Goal: Answer question/provide support: Share knowledge or assist other users

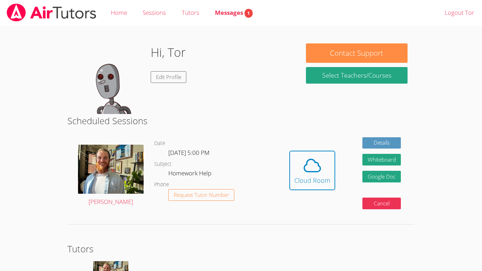
click at [199, 174] on dd "Homework Help" at bounding box center [190, 174] width 44 height 12
click at [313, 177] on div "Cloud Room" at bounding box center [312, 180] width 36 height 10
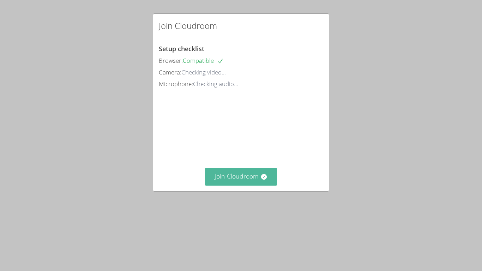
click at [223, 185] on button "Join Cloudroom" at bounding box center [241, 176] width 72 height 17
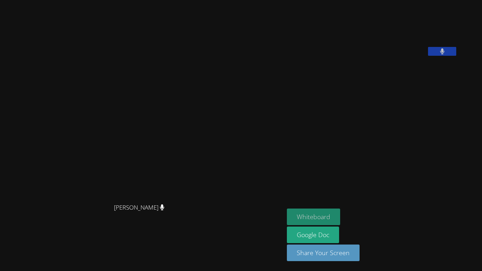
click at [337, 218] on button "Whiteboard" at bounding box center [313, 216] width 53 height 17
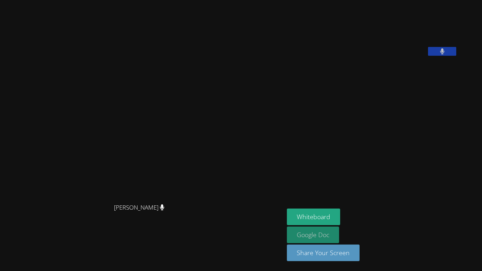
click at [331, 233] on link "Google Doc" at bounding box center [313, 234] width 52 height 17
click at [452, 190] on aside "Tor Sandberg Whiteboard Google Doc Share Your Screen" at bounding box center [372, 135] width 176 height 271
click at [195, 65] on video at bounding box center [142, 121] width 106 height 157
click at [455, 56] on button at bounding box center [442, 51] width 28 height 9
click at [456, 56] on button at bounding box center [442, 51] width 28 height 9
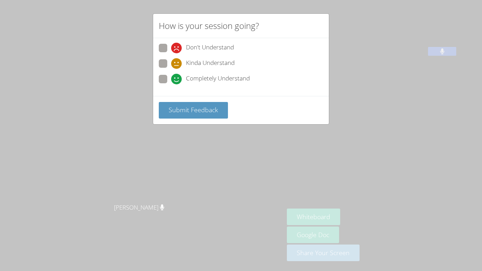
click at [171, 84] on span at bounding box center [171, 84] width 0 height 0
click at [171, 77] on input "Completely Understand" at bounding box center [174, 78] width 6 height 6
radio input "true"
click at [193, 107] on span "Submit Feedback" at bounding box center [193, 109] width 49 height 8
